Goal: Task Accomplishment & Management: Complete application form

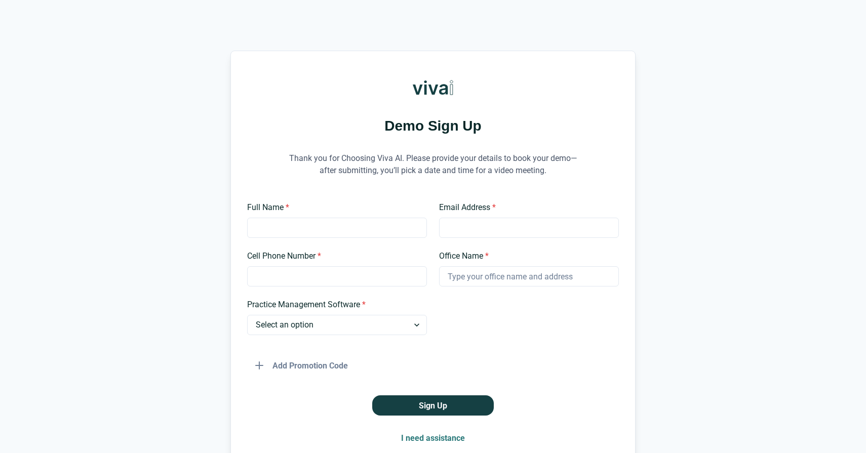
scroll to position [48, 0]
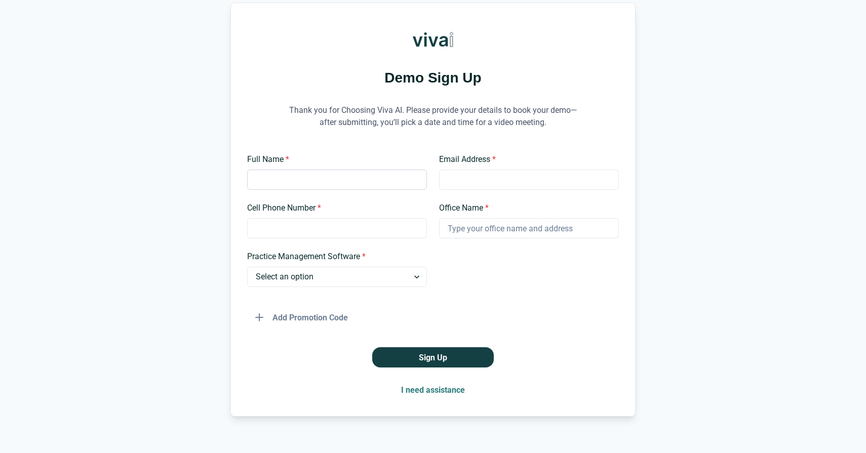
click at [292, 189] on input "Full Name *" at bounding box center [337, 180] width 180 height 20
type input "[PERSON_NAME]"
click at [454, 188] on input "Email Address *" at bounding box center [529, 180] width 180 height 20
type input "[EMAIL_ADDRESS][DOMAIN_NAME]"
click at [349, 223] on input "Cell Phone Number *" at bounding box center [337, 228] width 180 height 20
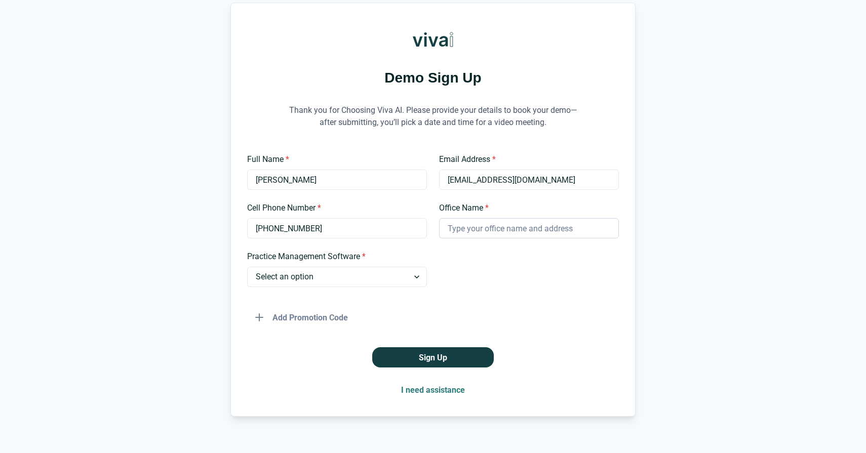
type input "[PHONE_NUMBER]"
click at [477, 234] on input "Office Name *" at bounding box center [529, 228] width 180 height 20
click at [386, 275] on select "Select an option Dentrix Open Dental EagleSoft Denticon Other" at bounding box center [337, 277] width 180 height 20
click at [247, 267] on select "Select an option Dentrix Open Dental EagleSoft Denticon Other" at bounding box center [337, 277] width 180 height 20
click at [492, 285] on input "Please Specify *" at bounding box center [529, 277] width 180 height 20
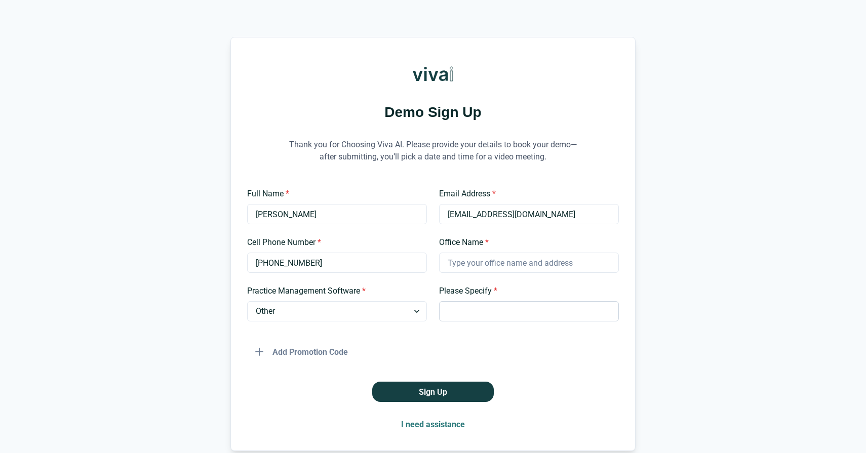
scroll to position [0, 0]
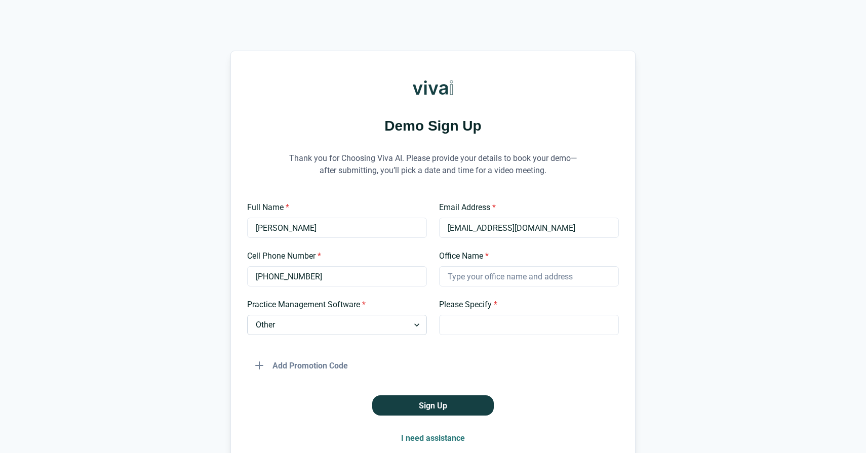
click at [412, 318] on select "Select an option Dentrix Open Dental EagleSoft Denticon Other" at bounding box center [337, 325] width 180 height 20
select select "Dentrix"
click at [247, 315] on select "Select an option Dentrix Open Dental EagleSoft Denticon Other" at bounding box center [337, 325] width 180 height 20
click at [479, 281] on input "Office Name *" at bounding box center [529, 276] width 180 height 20
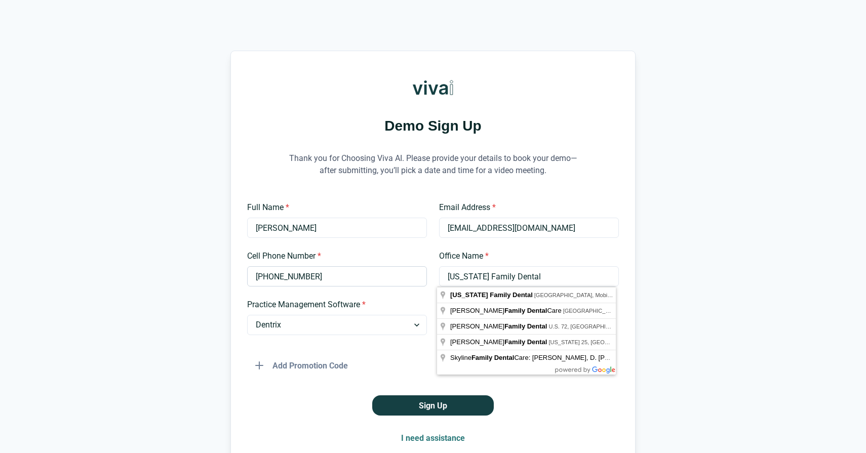
type input "[US_STATE] Family Dental"
click at [269, 271] on input "[PHONE_NUMBER]" at bounding box center [337, 276] width 180 height 20
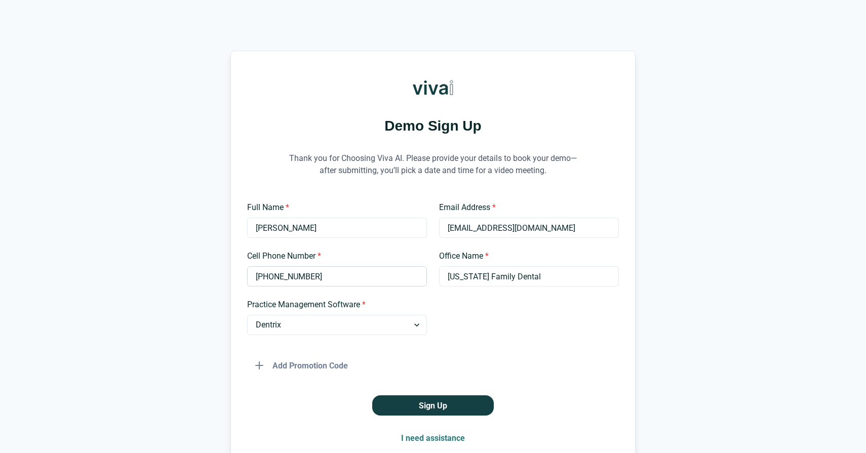
click at [269, 271] on input "[PHONE_NUMBER]" at bounding box center [337, 276] width 180 height 20
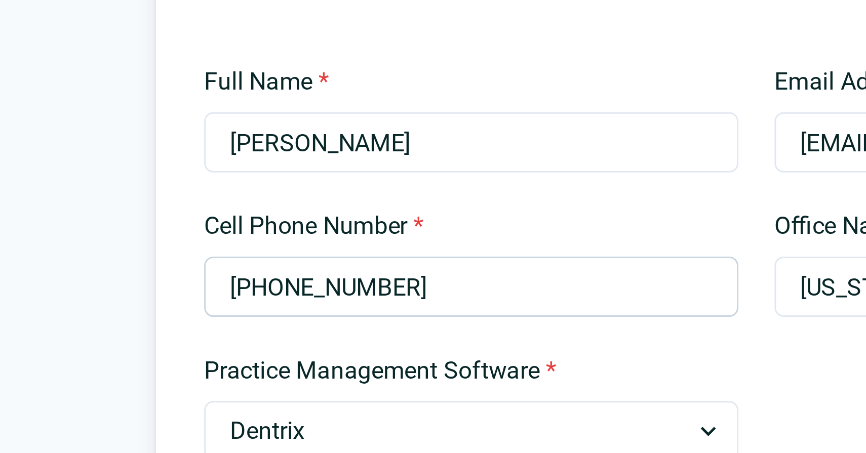
click at [265, 275] on input "[PHONE_NUMBER]" at bounding box center [337, 276] width 180 height 20
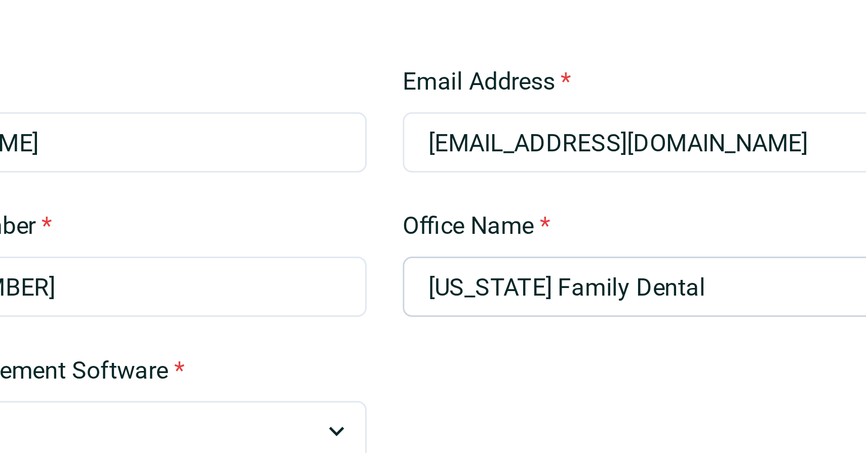
click at [466, 276] on input "[US_STATE] Family Dental" at bounding box center [529, 276] width 180 height 20
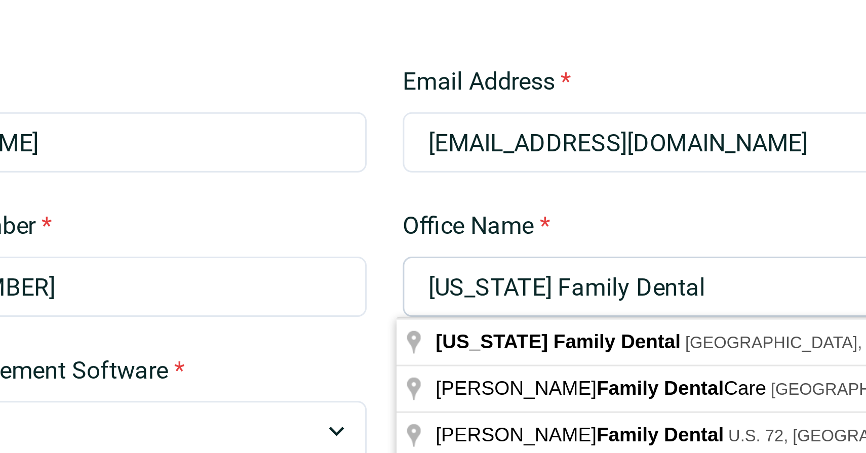
click at [466, 276] on input "[US_STATE] Family Dental" at bounding box center [529, 276] width 180 height 20
